Goal: Task Accomplishment & Management: Manage account settings

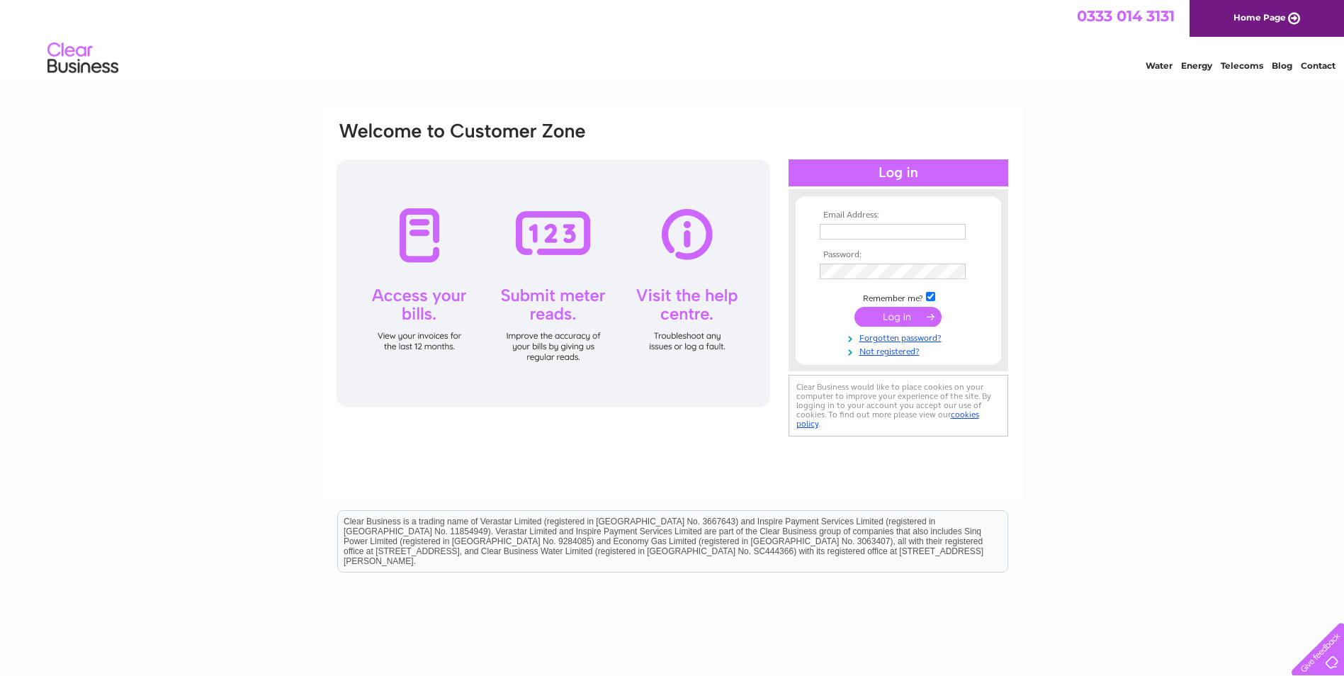
type input "kirstyf@front-line-construction.com"
click at [905, 320] on input "submit" at bounding box center [897, 317] width 87 height 20
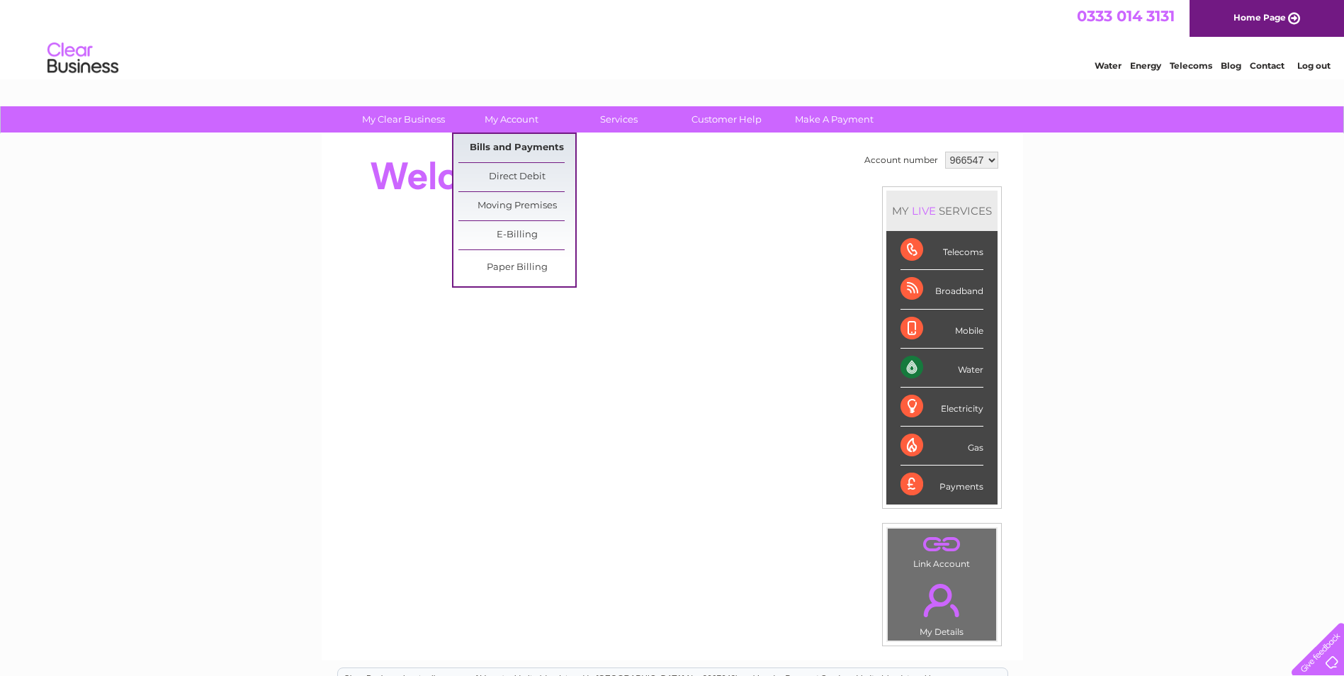
click at [491, 144] on link "Bills and Payments" at bounding box center [516, 148] width 117 height 28
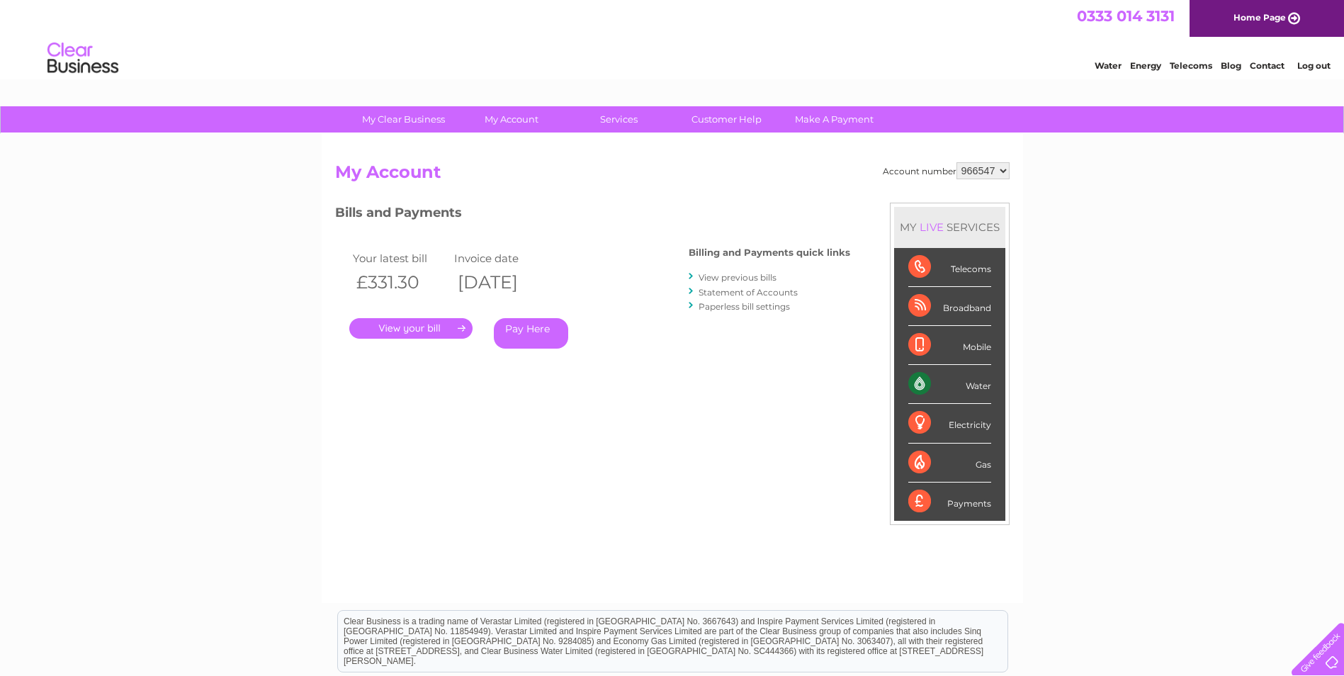
click at [434, 327] on link "." at bounding box center [410, 328] width 123 height 21
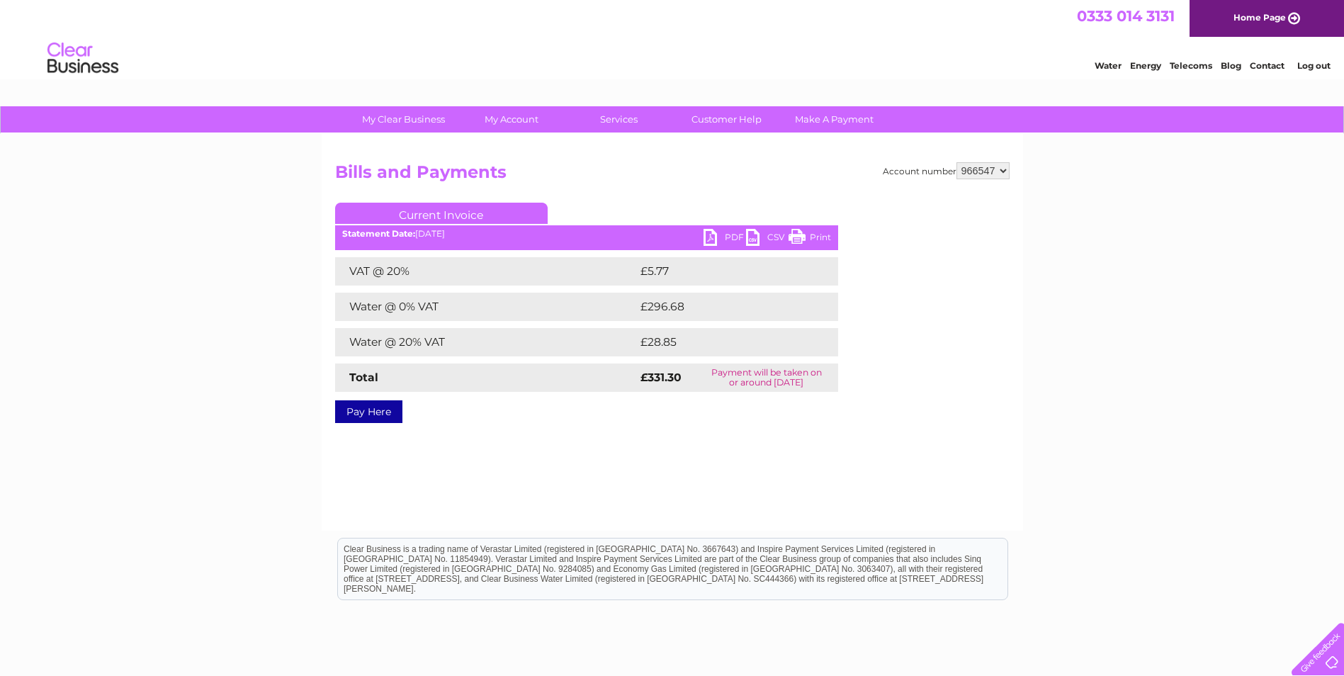
click at [727, 234] on link "PDF" at bounding box center [724, 239] width 43 height 21
